Goal: Task Accomplishment & Management: Manage account settings

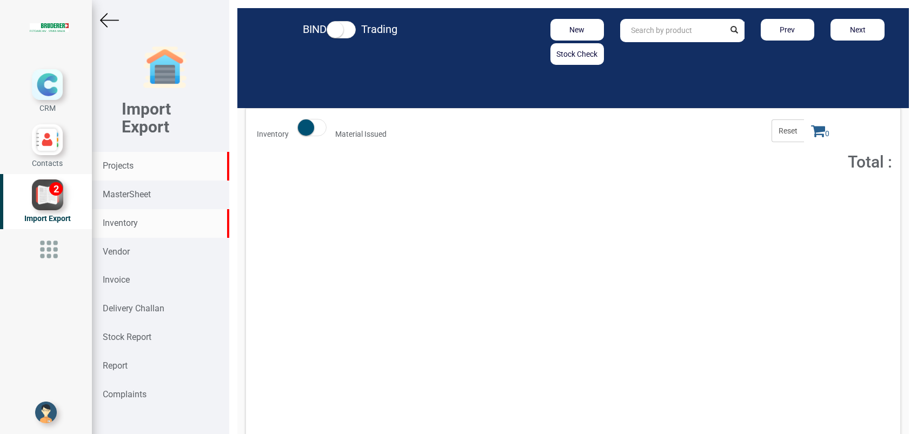
click at [132, 169] on strong "Projects" at bounding box center [118, 166] width 31 height 10
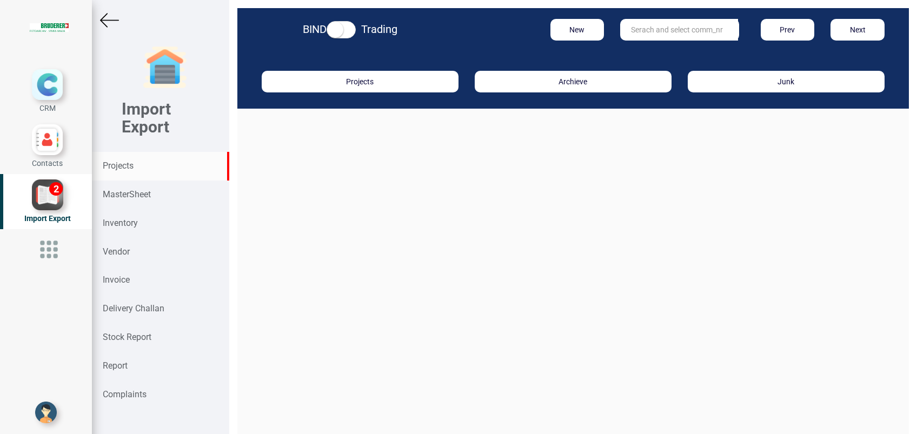
click at [653, 30] on input "text" at bounding box center [679, 30] width 118 height 22
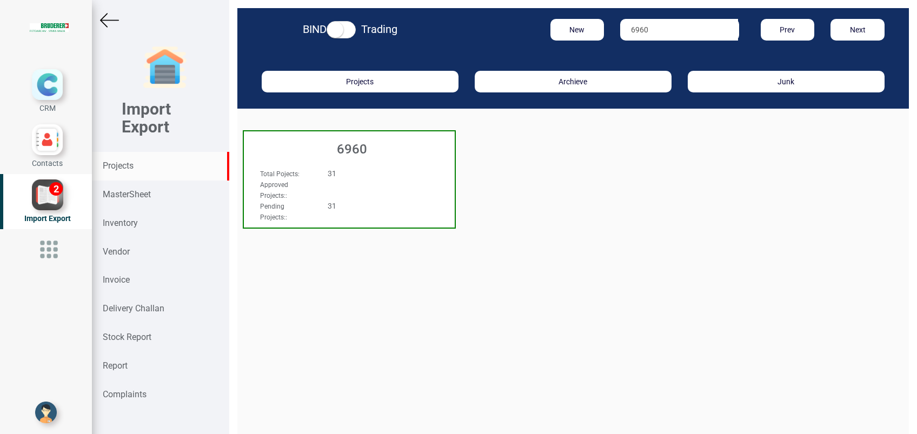
type input "6960"
click at [350, 143] on h3 "6960" at bounding box center [351, 149] width 205 height 14
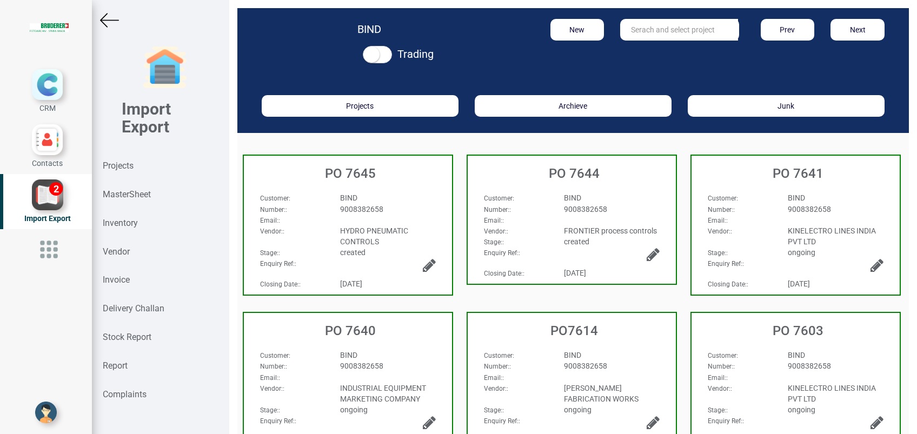
click at [530, 198] on div "Customer :" at bounding box center [516, 197] width 80 height 11
select select "INR"
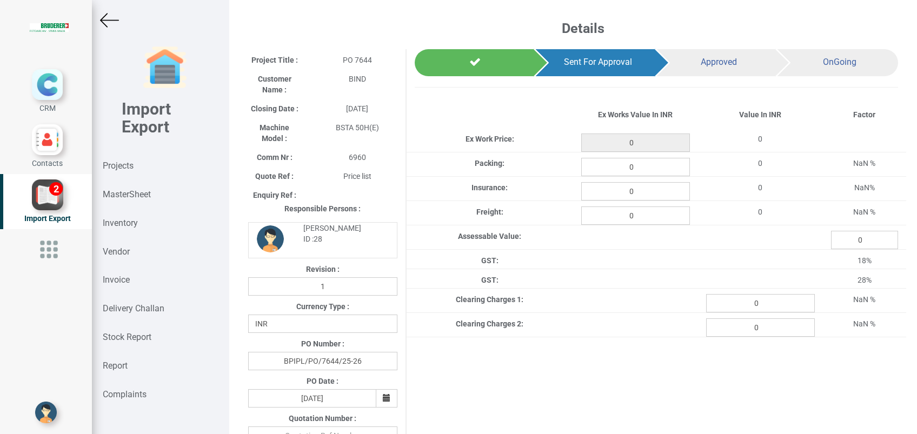
type input "2635"
click at [649, 214] on input "0" at bounding box center [635, 216] width 109 height 18
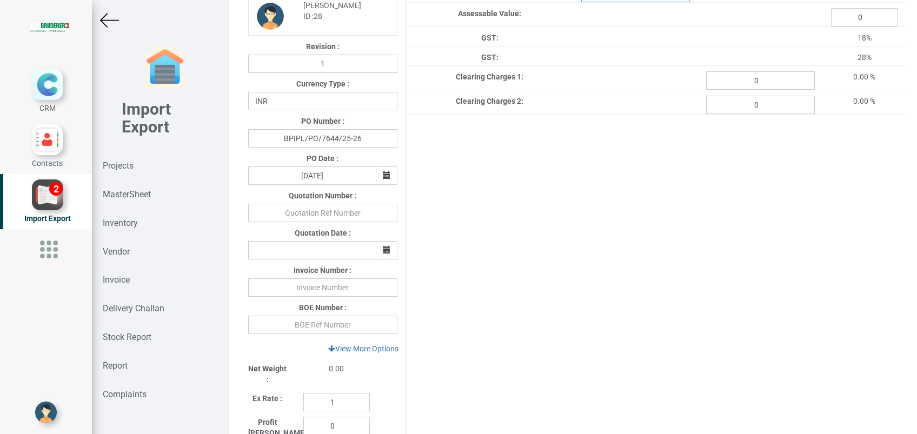
scroll to position [227, 0]
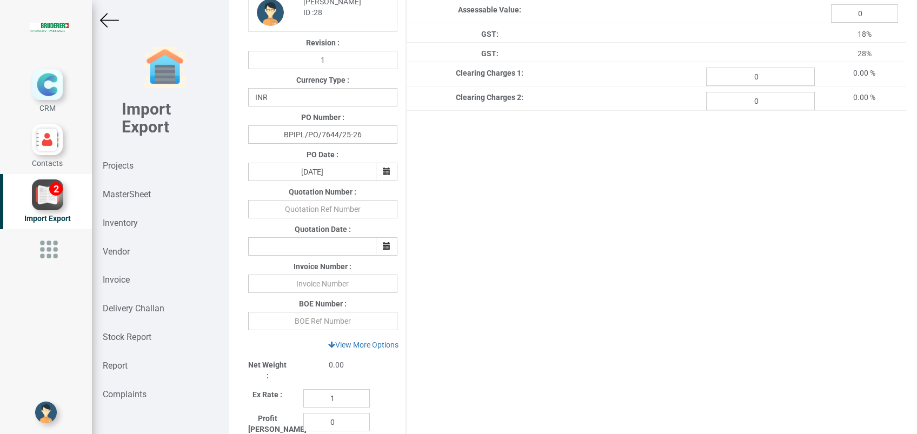
type input "100"
click at [350, 284] on input "text" at bounding box center [322, 284] width 149 height 18
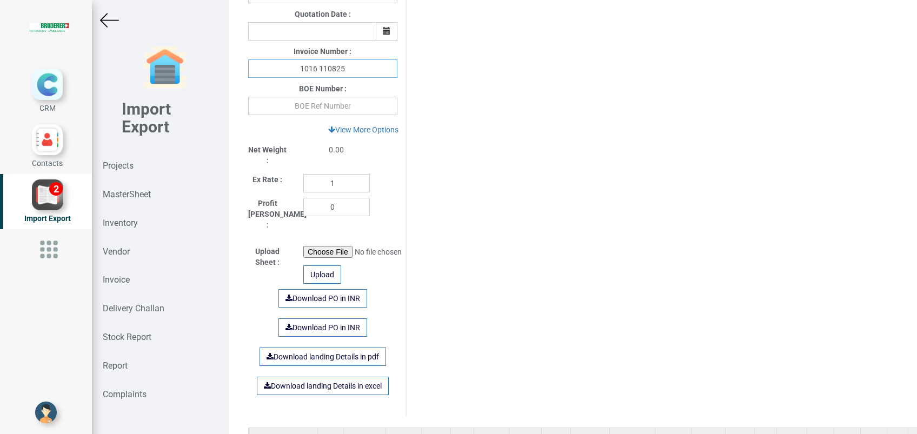
scroll to position [587, 0]
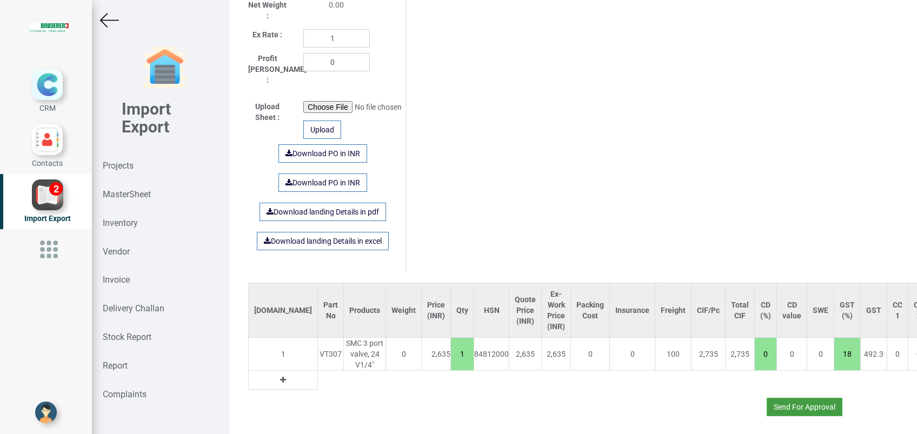
type input "1016 110825"
click at [776, 398] on button "Send For Approval" at bounding box center [805, 407] width 76 height 18
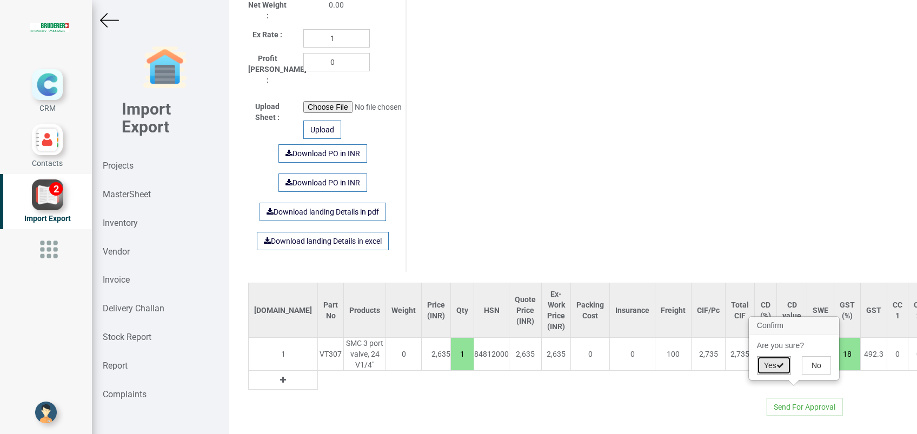
click at [769, 363] on button "Yes" at bounding box center [774, 365] width 34 height 18
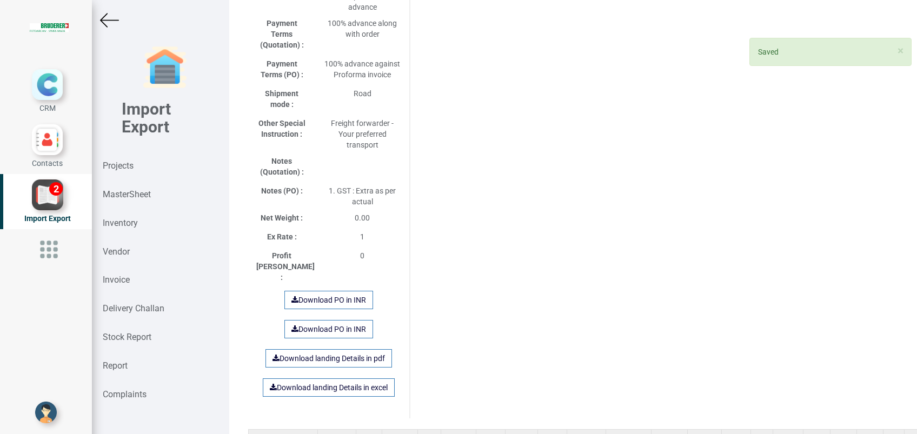
scroll to position [706, 0]
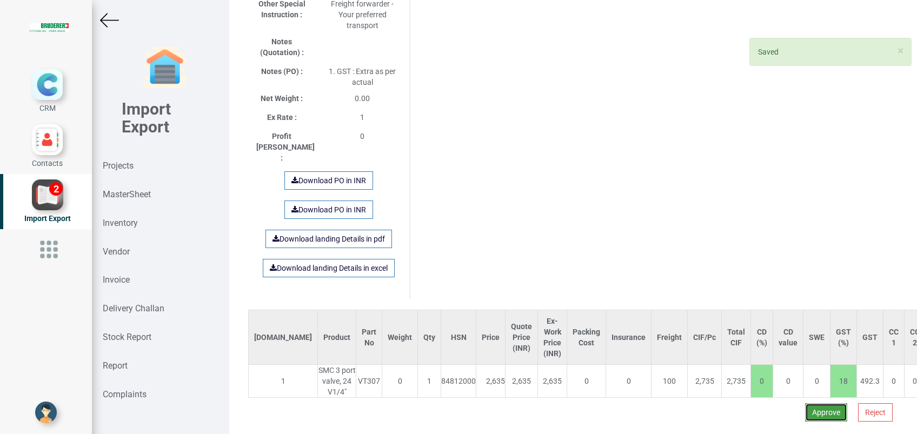
click at [814, 403] on button "Approve" at bounding box center [826, 412] width 42 height 18
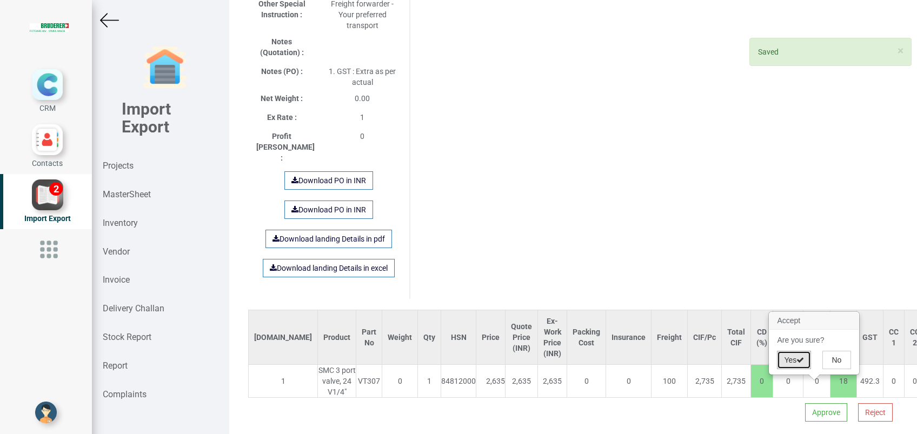
click at [794, 366] on button "Yes" at bounding box center [794, 360] width 34 height 18
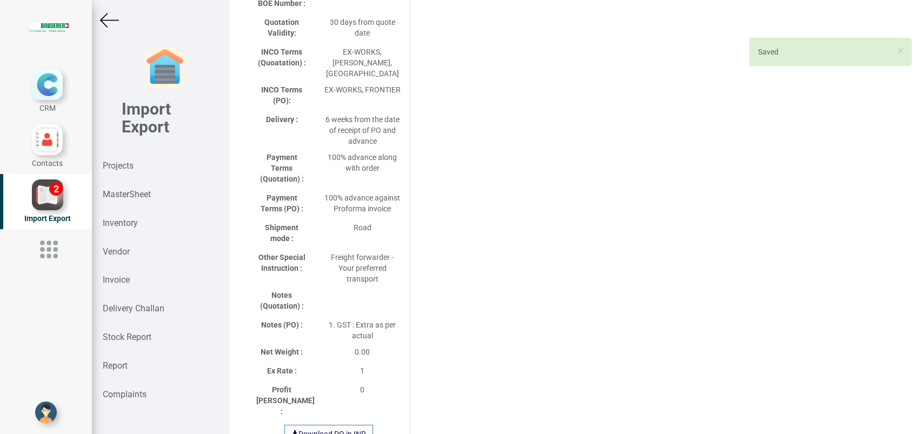
select select "INR"
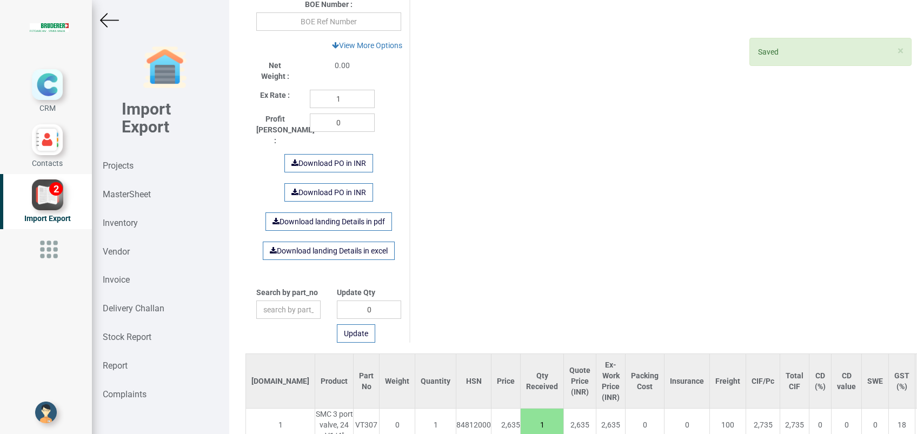
scroll to position [567, 0]
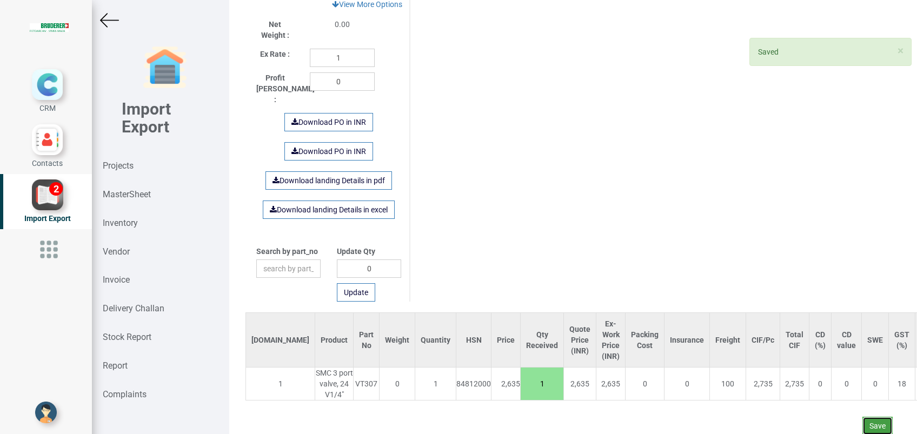
click at [862, 417] on button "Save" at bounding box center [877, 426] width 30 height 18
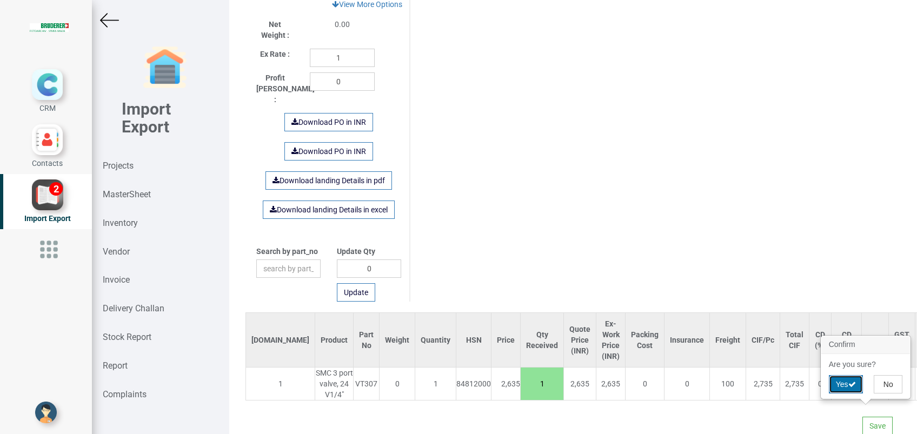
click at [842, 381] on button "Yes" at bounding box center [846, 384] width 34 height 18
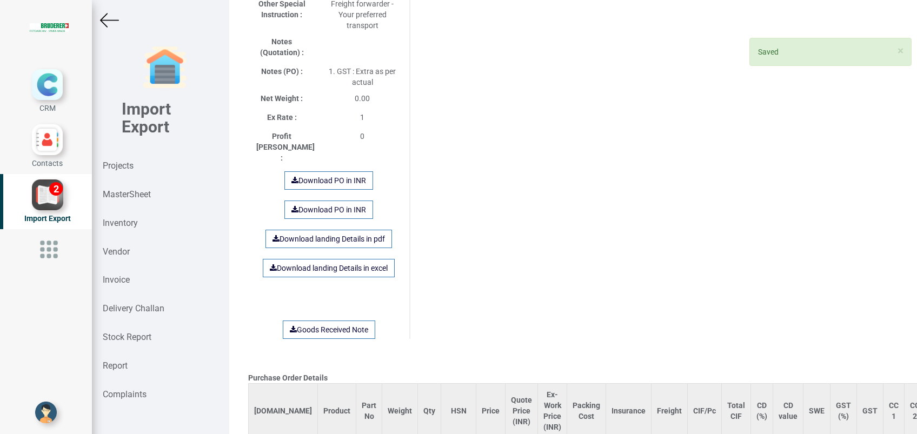
scroll to position [709, 0]
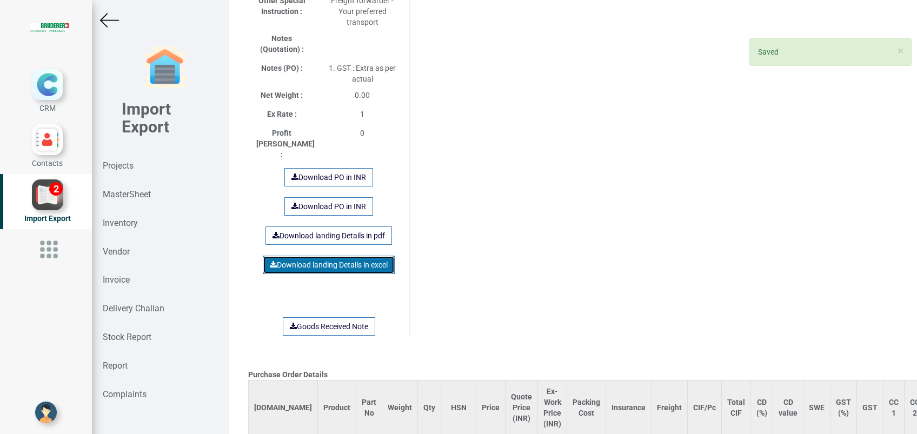
click at [347, 256] on link "Download landing Details in excel" at bounding box center [329, 265] width 132 height 18
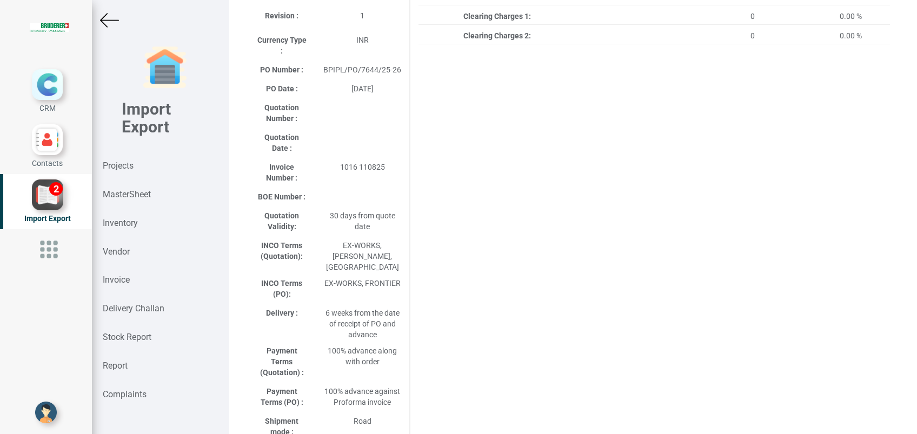
scroll to position [0, 0]
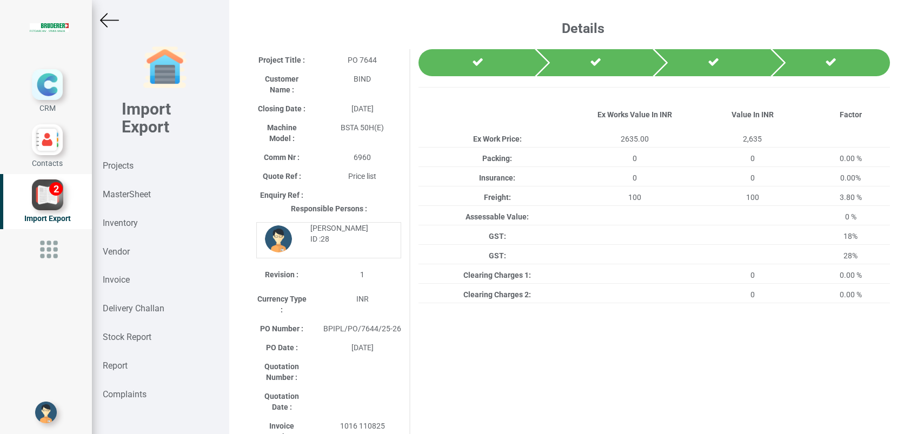
click at [110, 17] on img at bounding box center [109, 20] width 19 height 19
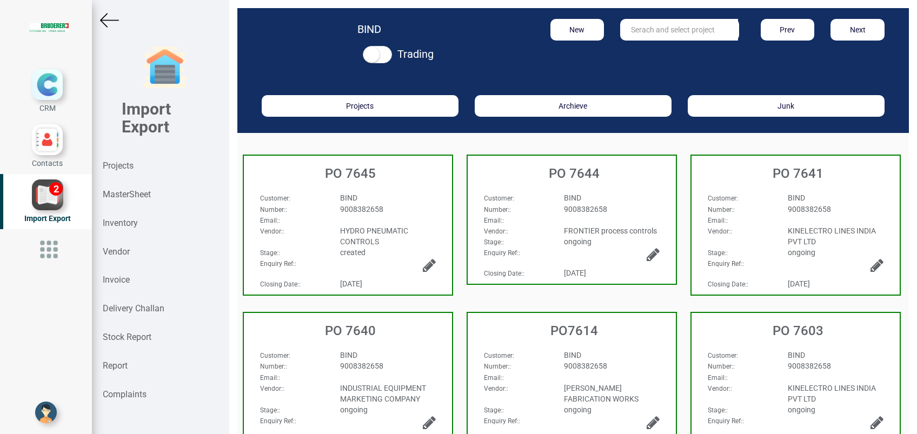
click at [387, 196] on div "BIND" at bounding box center [388, 197] width 112 height 11
select select "INR"
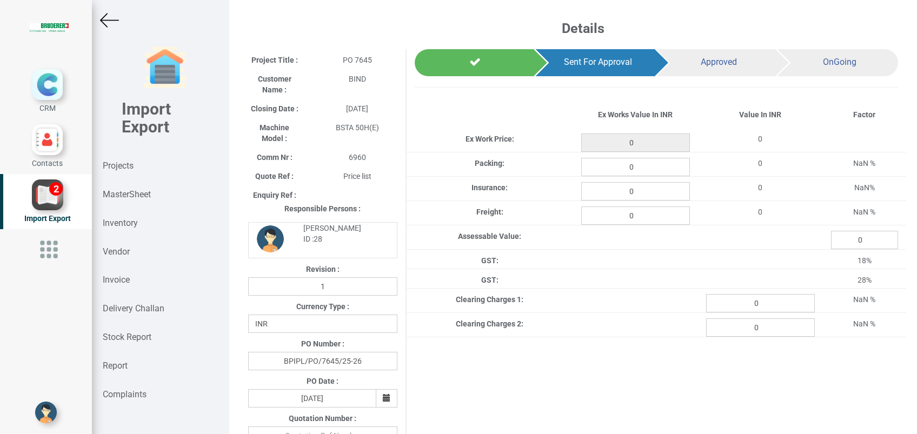
type input "1850"
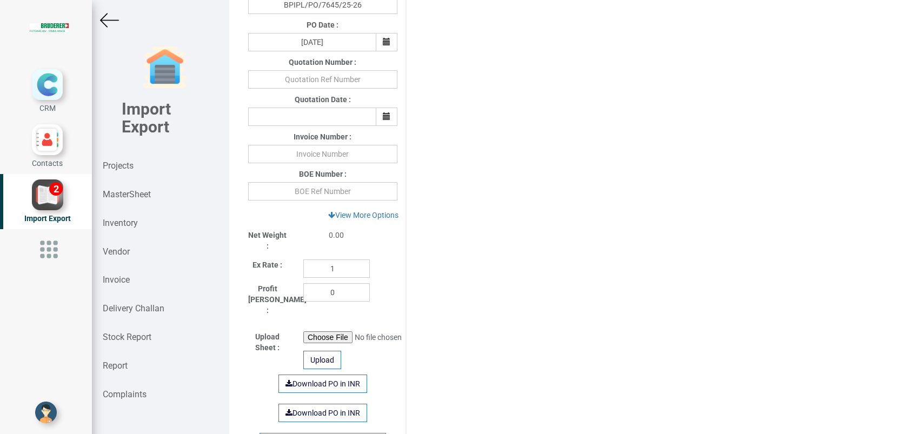
scroll to position [360, 0]
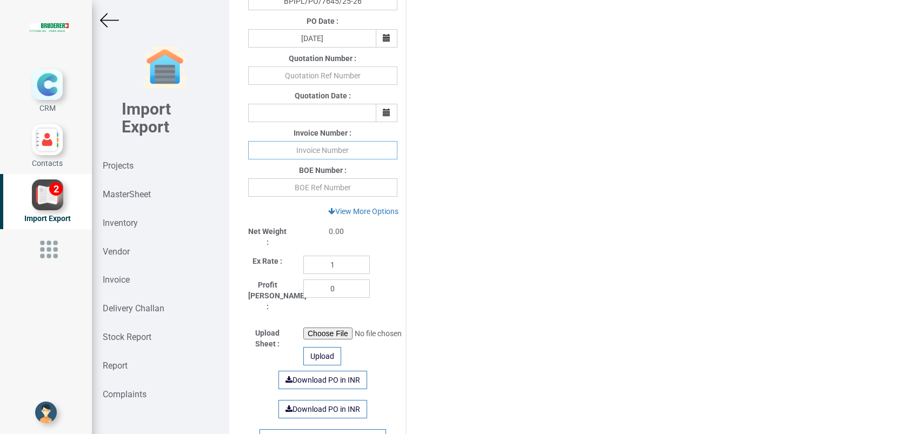
click at [321, 151] on input "text" at bounding box center [322, 150] width 149 height 18
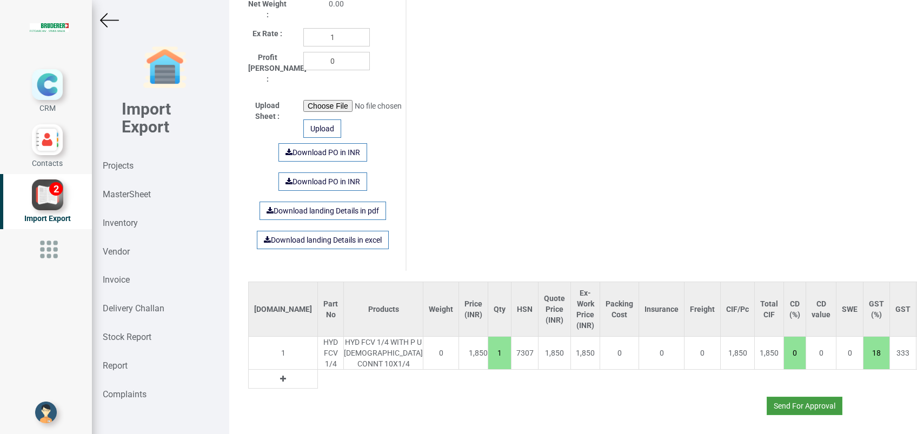
type input "17179 110825"
click at [772, 397] on button "Send For Approval" at bounding box center [805, 406] width 76 height 18
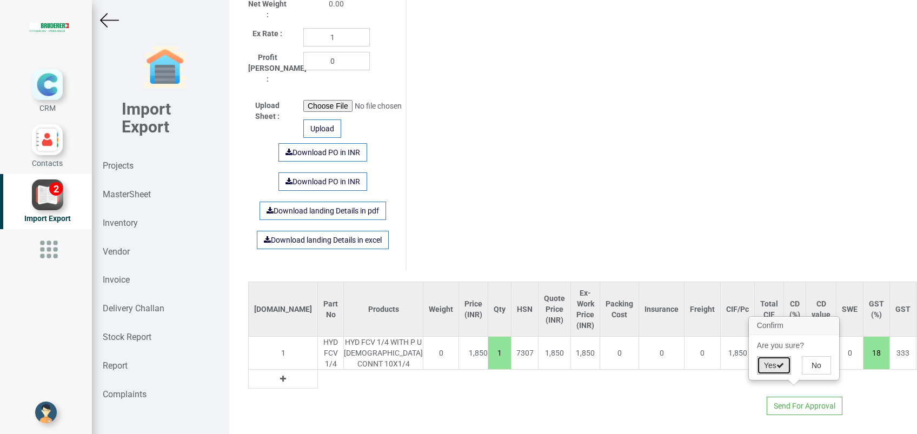
click at [766, 361] on button "Yes" at bounding box center [774, 365] width 34 height 18
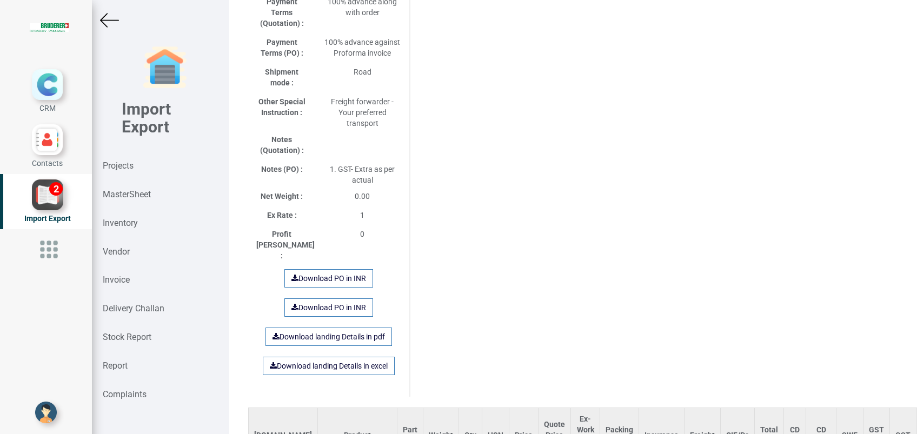
scroll to position [728, 0]
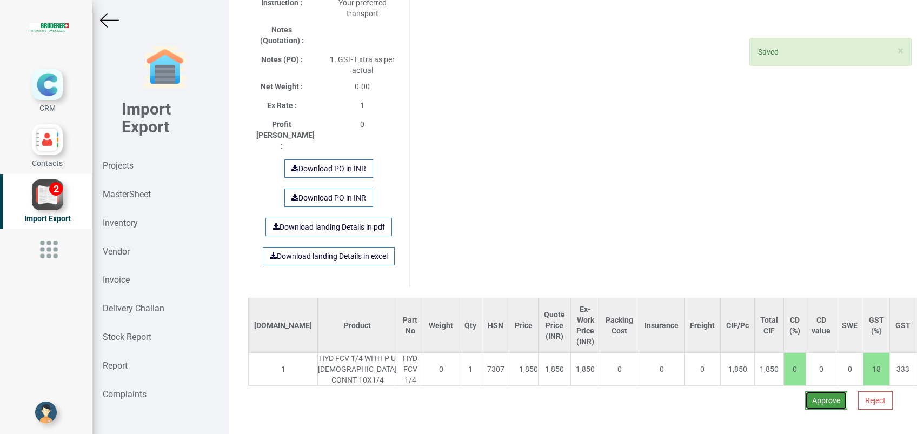
click at [805, 391] on button "Approve" at bounding box center [826, 400] width 42 height 18
click at [787, 352] on button "Yes" at bounding box center [794, 360] width 34 height 18
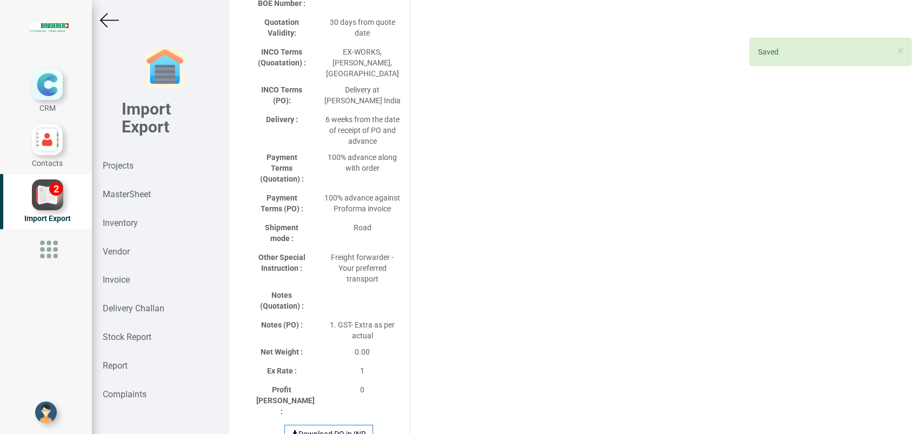
select select "INR"
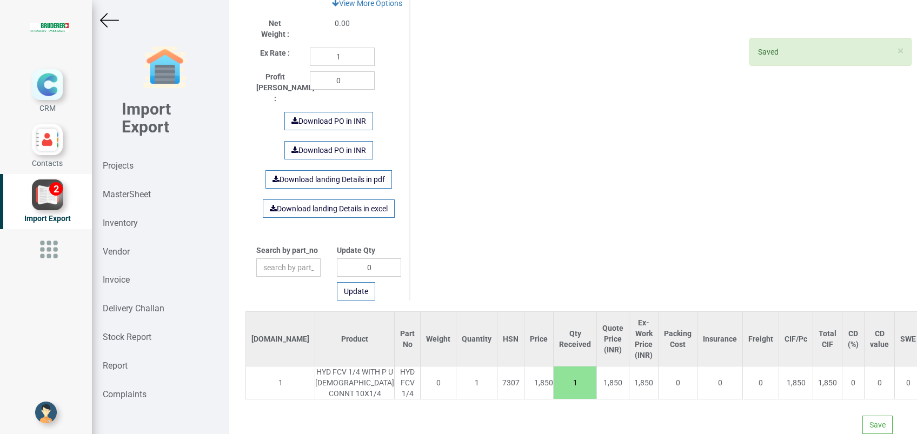
scroll to position [589, 0]
click at [865, 416] on button "Save" at bounding box center [877, 425] width 30 height 18
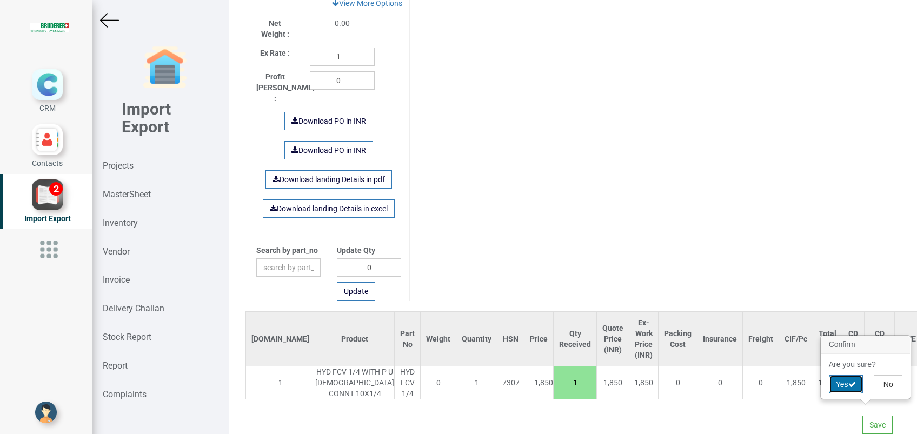
click at [841, 388] on button "Yes" at bounding box center [846, 384] width 34 height 18
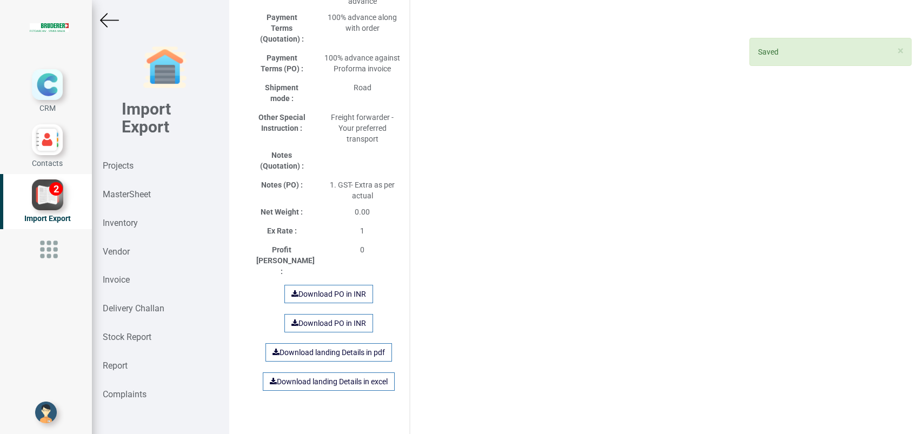
scroll to position [608, 0]
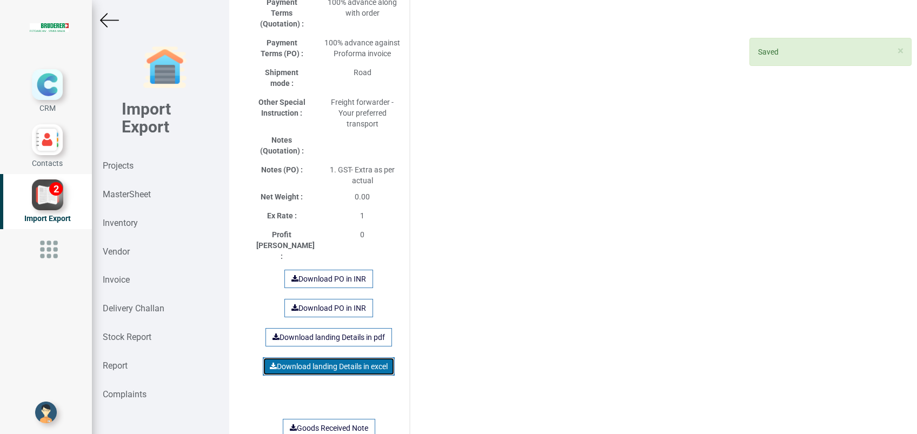
click at [304, 357] on link "Download landing Details in excel" at bounding box center [329, 366] width 132 height 18
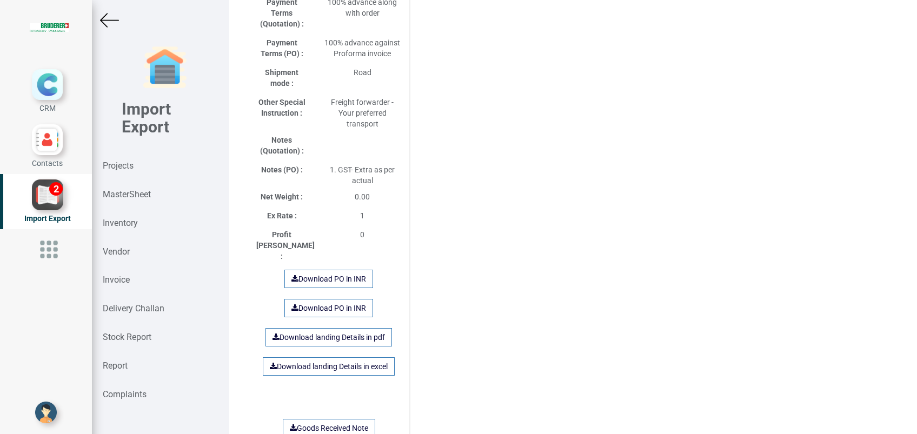
click at [732, 248] on div "Purchase Order Details [DOMAIN_NAME] Product Part No Weight Qty HSN Price Quote…" at bounding box center [573, 5] width 666 height 1128
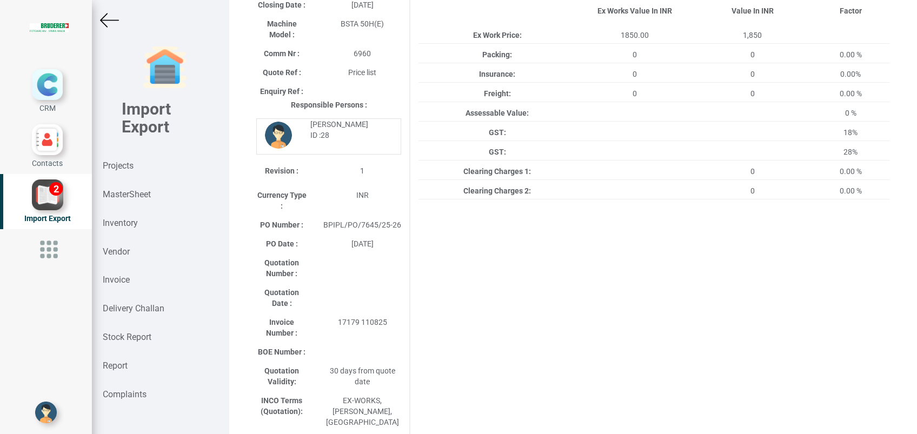
scroll to position [0, 0]
